Goal: Transaction & Acquisition: Obtain resource

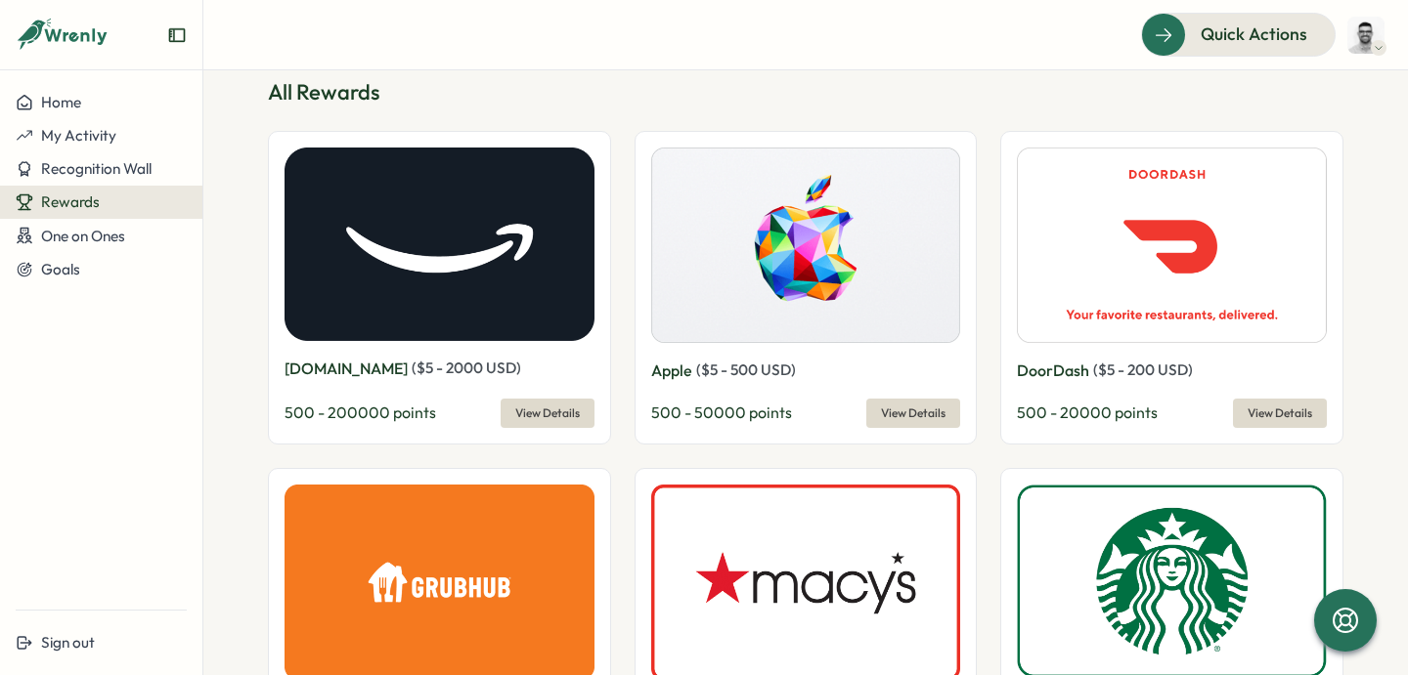
scroll to position [644, 0]
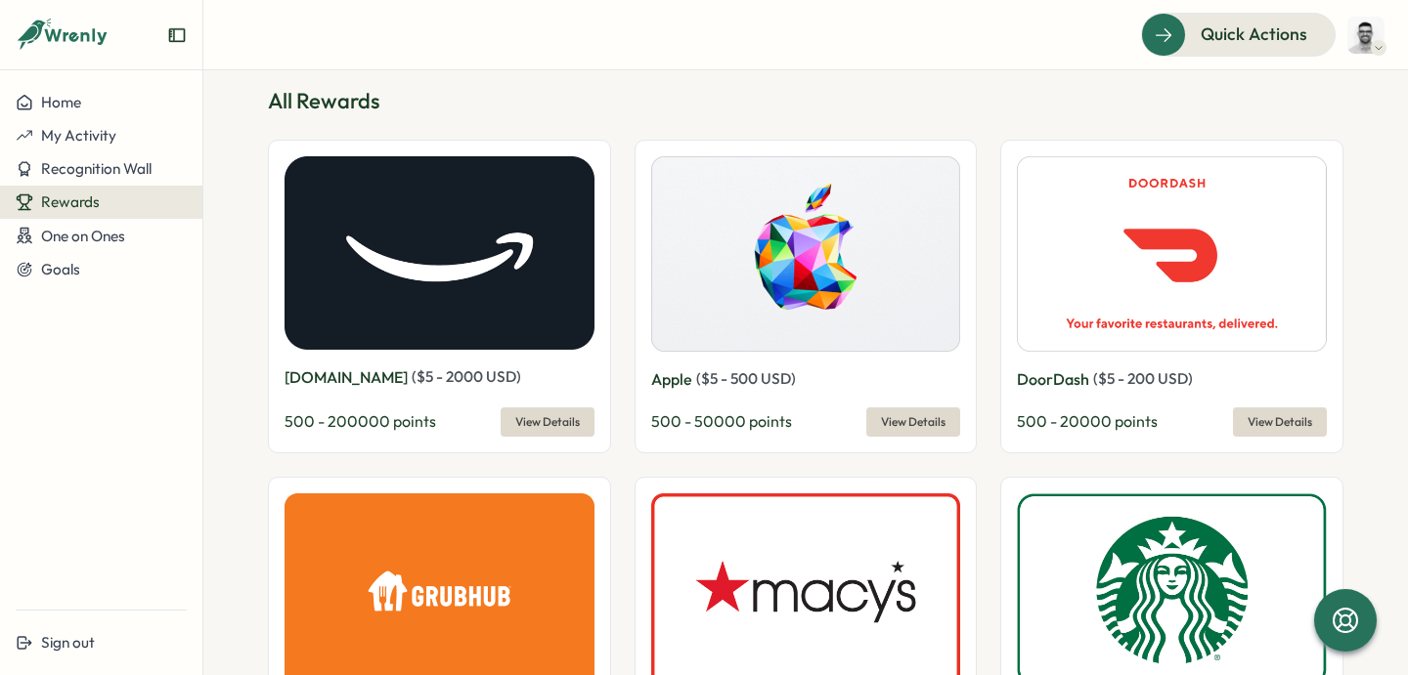
click at [561, 429] on span "View Details" at bounding box center [547, 422] width 65 height 27
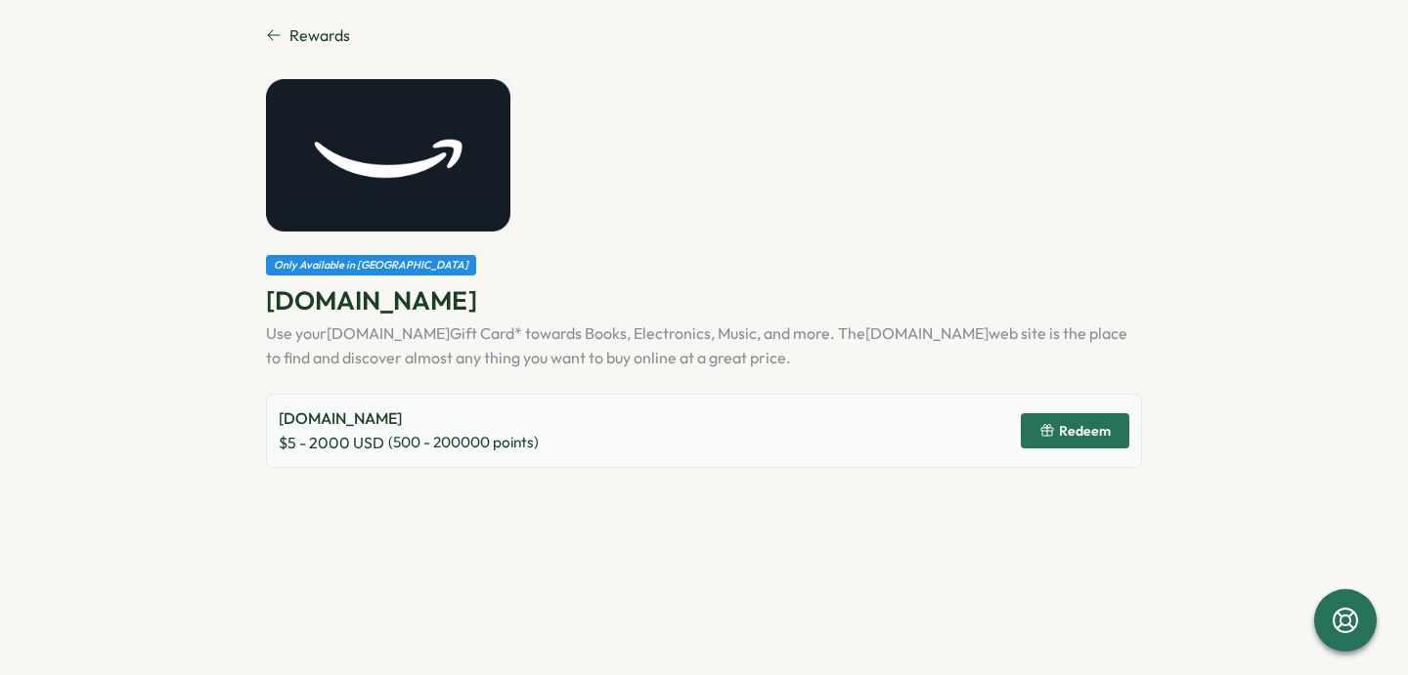
click at [1069, 430] on span "Redeem" at bounding box center [1085, 431] width 52 height 14
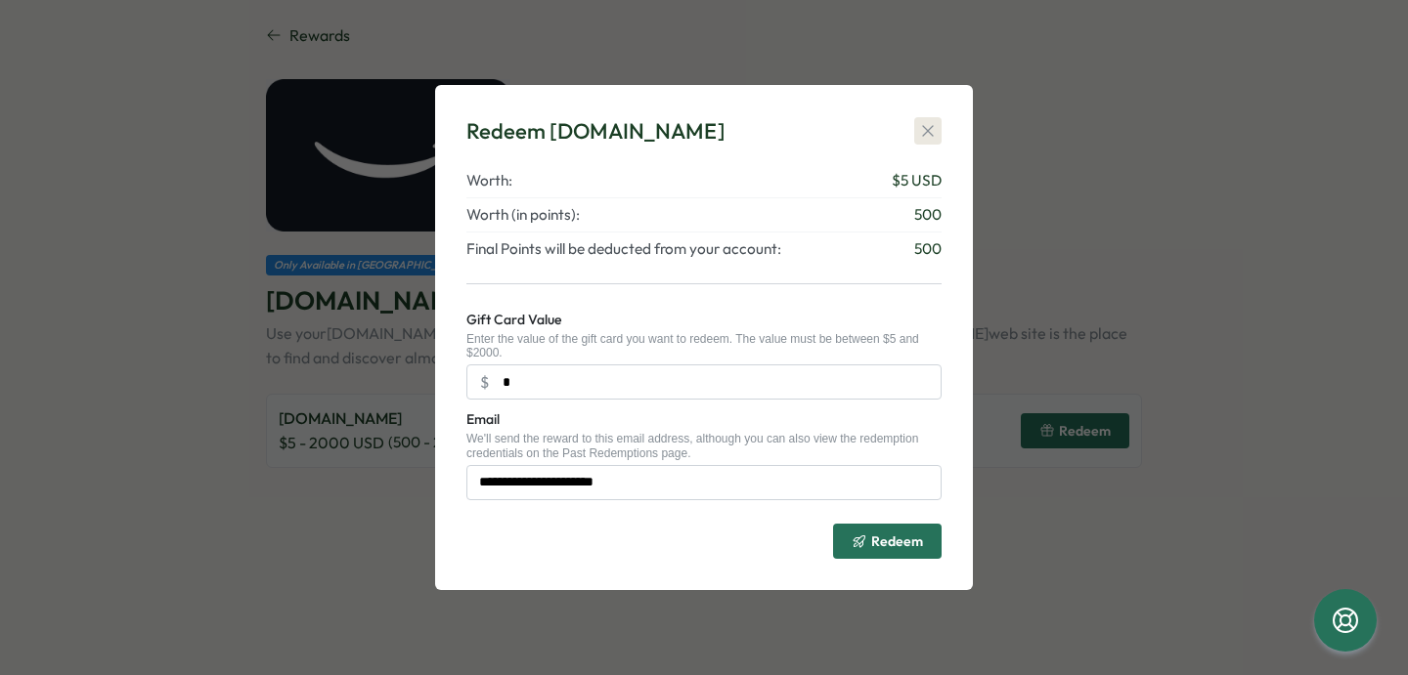
click at [922, 129] on icon "button" at bounding box center [928, 131] width 20 height 20
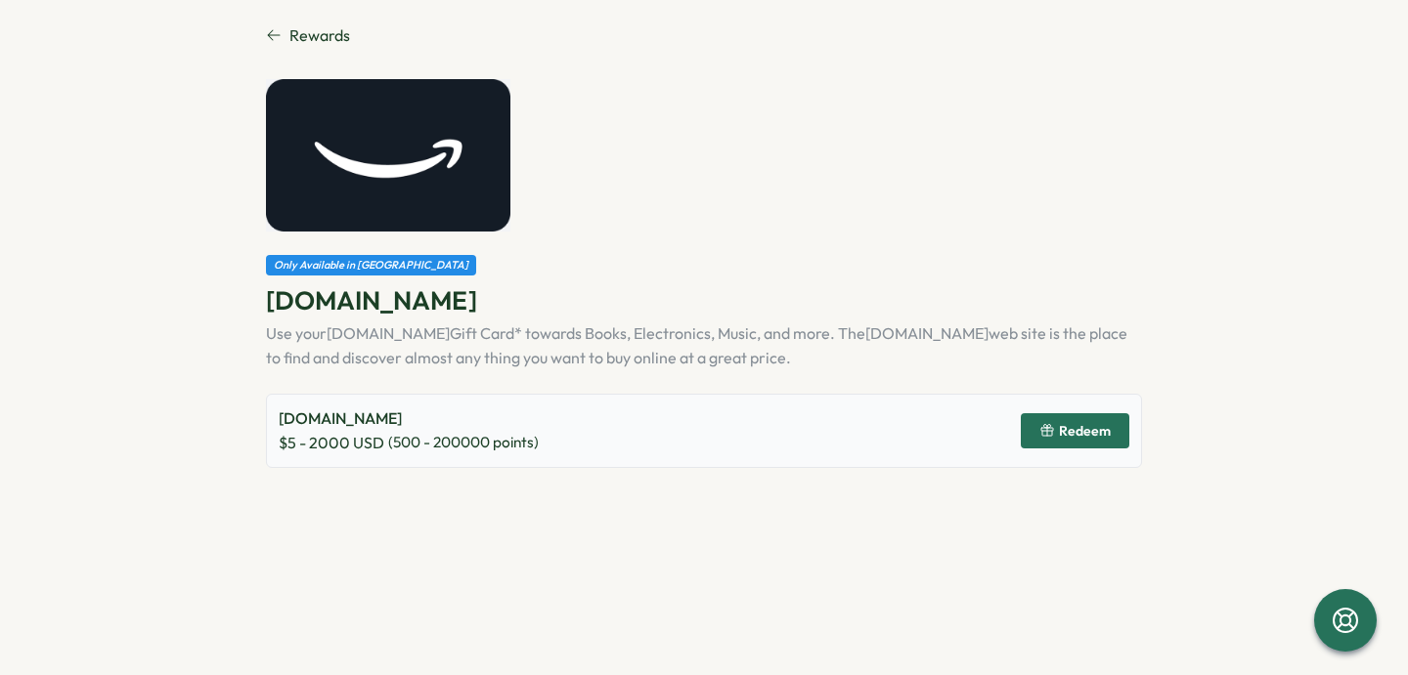
click at [291, 33] on span "Rewards" at bounding box center [319, 35] width 61 height 24
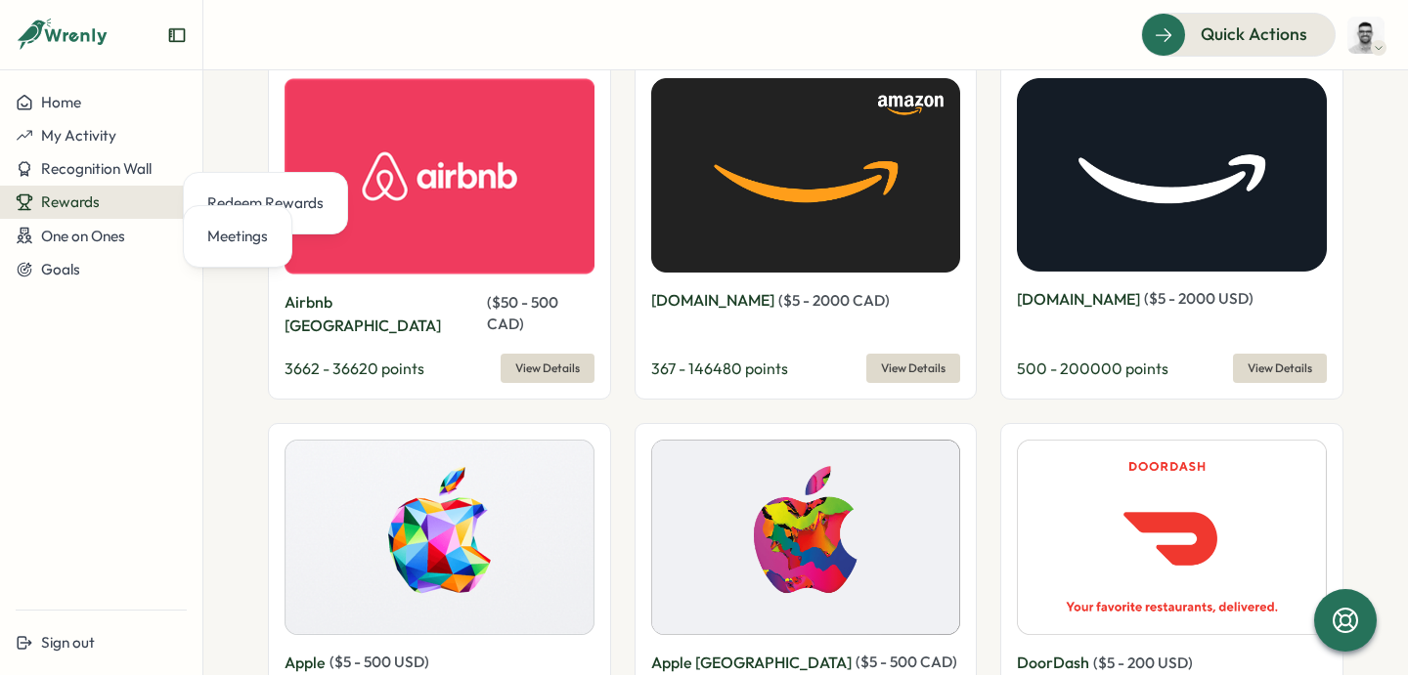
scroll to position [723, 0]
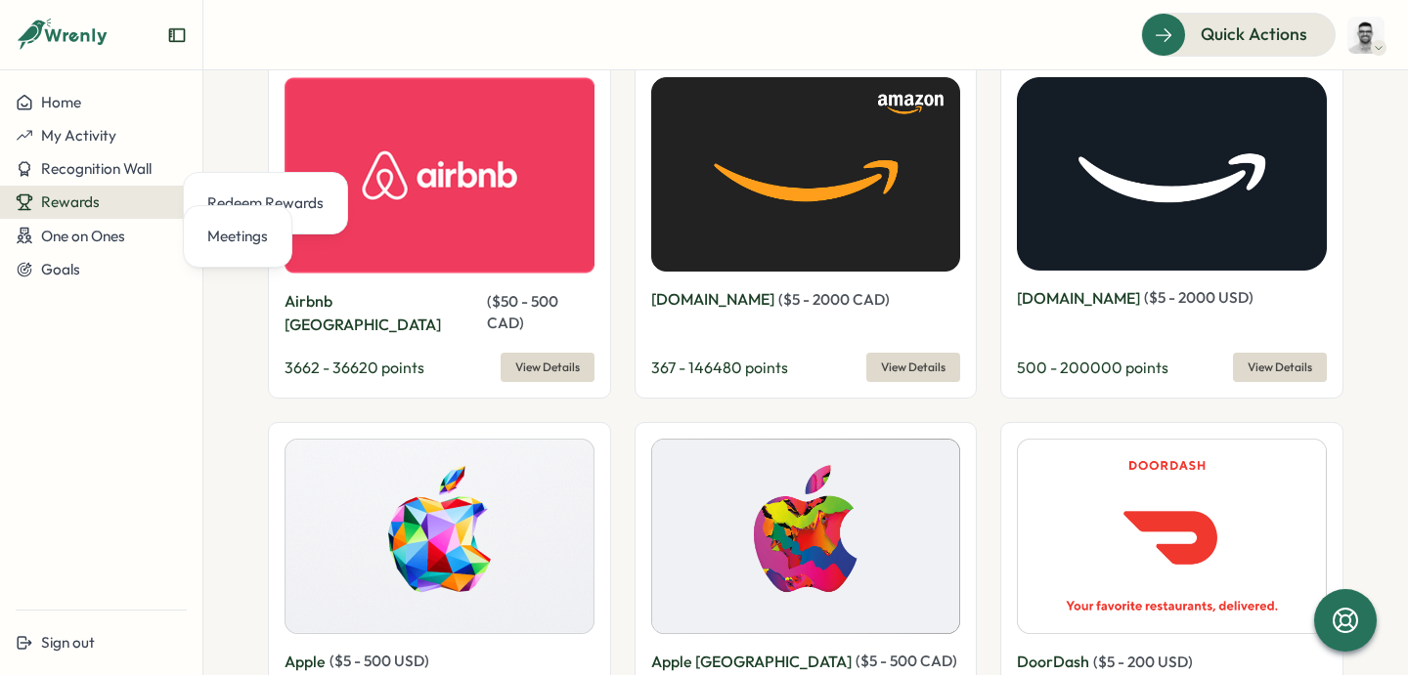
click at [1052, 208] on img at bounding box center [1172, 174] width 310 height 194
click at [1286, 353] on button "View Details" at bounding box center [1280, 367] width 94 height 29
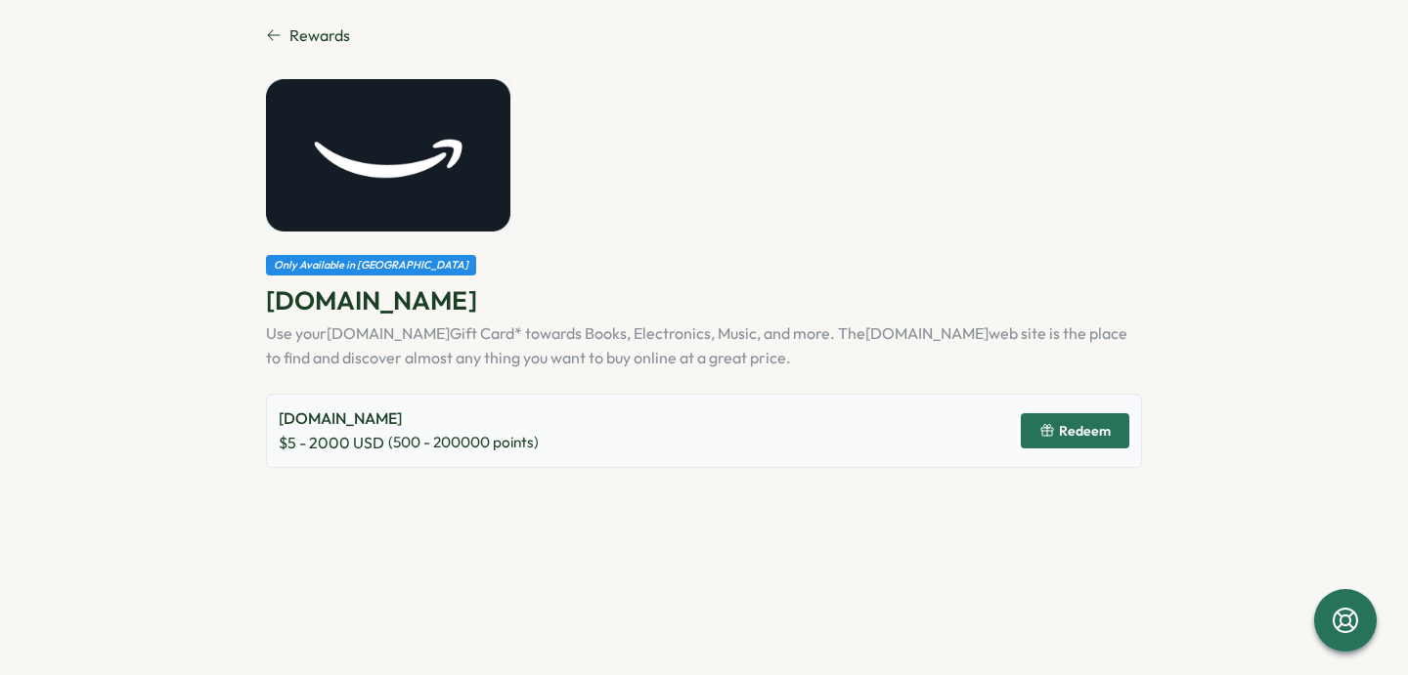
click at [1030, 414] on button "Redeem" at bounding box center [1075, 430] width 109 height 35
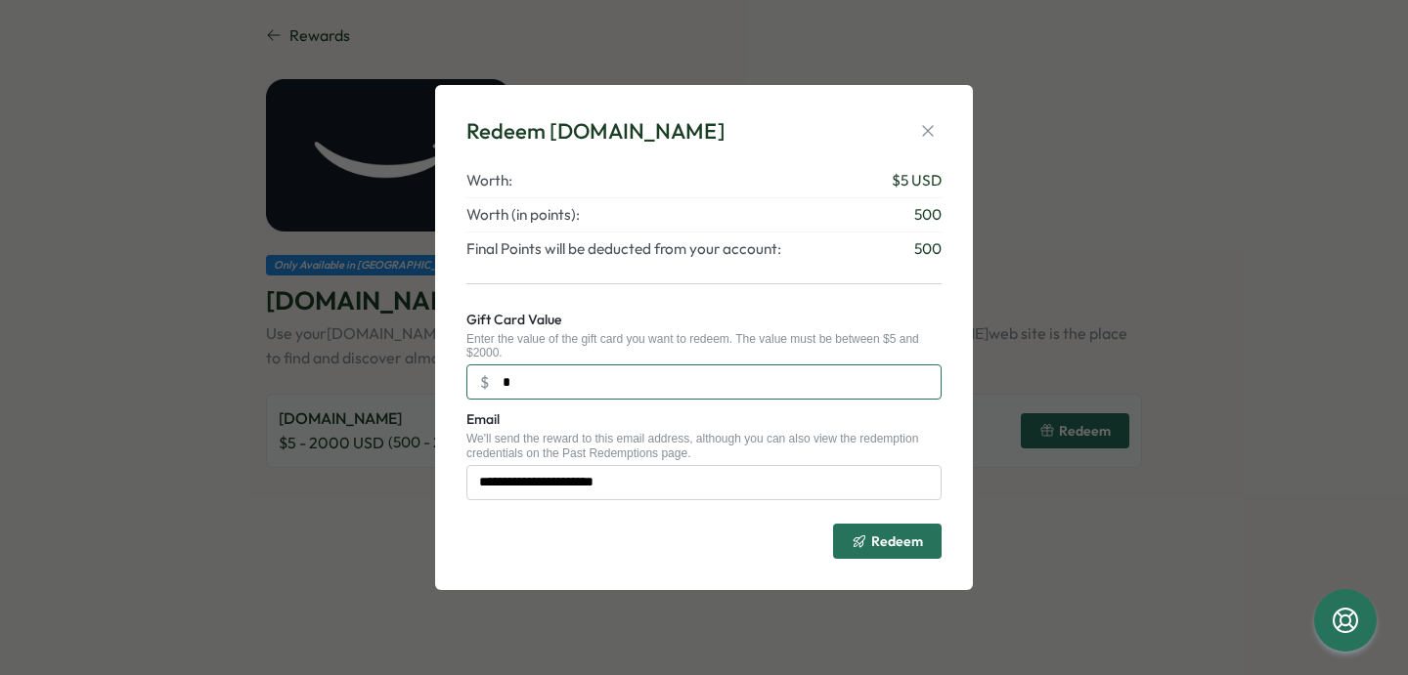
click at [623, 389] on input "*" at bounding box center [703, 382] width 475 height 35
type input "**"
click at [932, 127] on icon "button" at bounding box center [927, 131] width 11 height 11
